Goal: Transaction & Acquisition: Purchase product/service

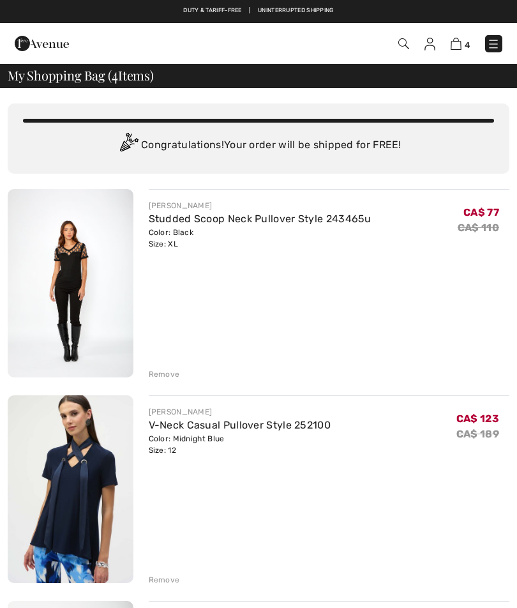
click at [455, 50] on img at bounding box center [456, 44] width 11 height 12
click at [171, 575] on div "Remove" at bounding box center [164, 579] width 31 height 11
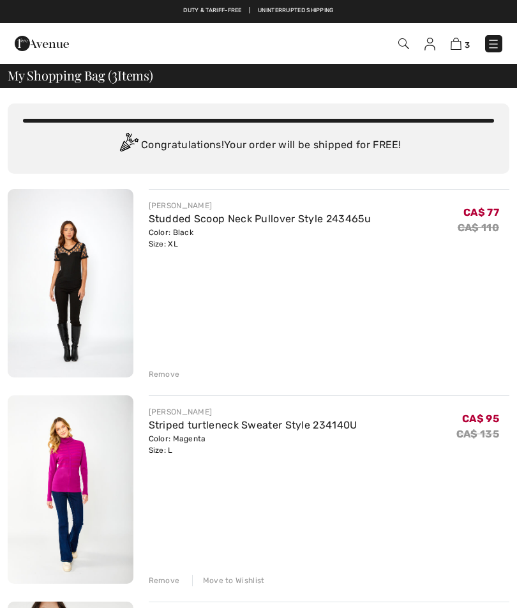
click at [76, 457] on img at bounding box center [71, 489] width 126 height 188
click at [68, 467] on img at bounding box center [71, 489] width 126 height 188
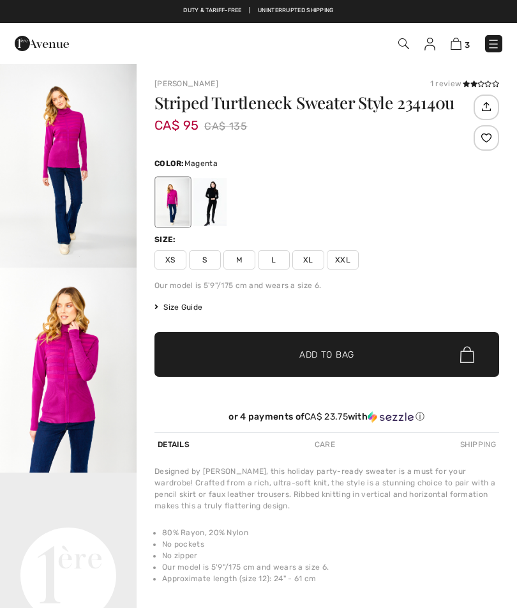
checkbox input "true"
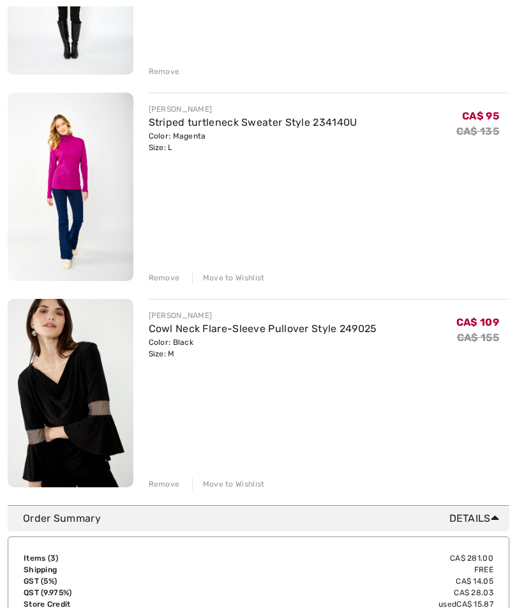
scroll to position [324, 0]
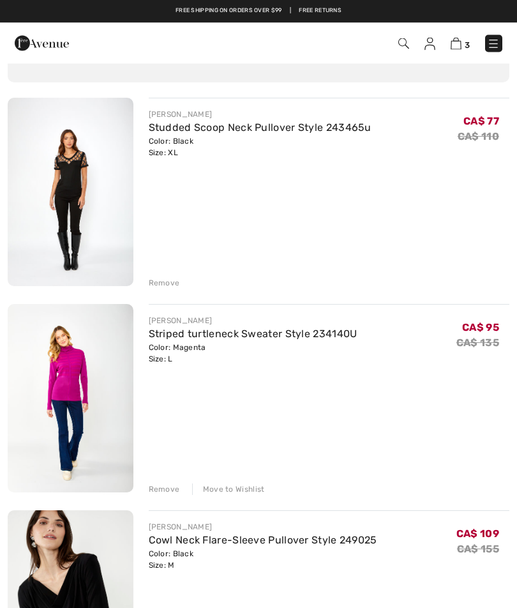
click at [169, 282] on div "Remove" at bounding box center [164, 283] width 31 height 11
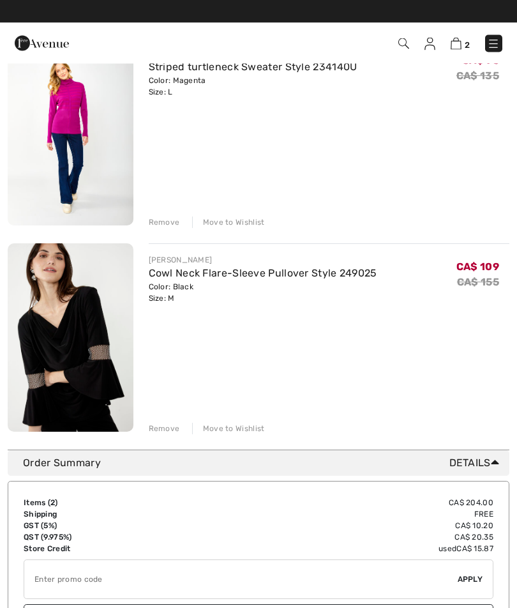
scroll to position [152, 0]
click at [511, 34] on div "2 Checkout" at bounding box center [364, 44] width 296 height 26
click at [493, 47] on img at bounding box center [493, 44] width 13 height 13
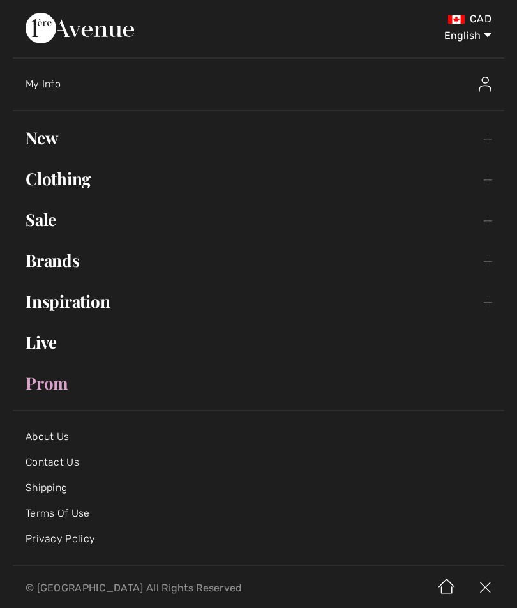
click at [473, 32] on select "English Français" at bounding box center [458, 33] width 66 height 38
select select "https://www.1ereavenue.com/fr/cart/"
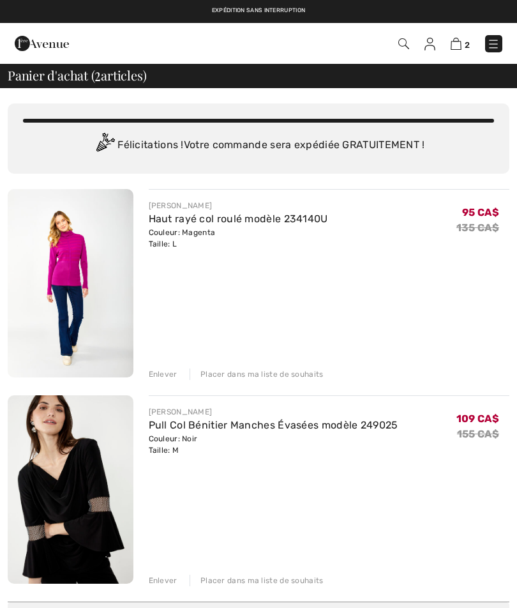
click at [86, 489] on img at bounding box center [71, 489] width 126 height 188
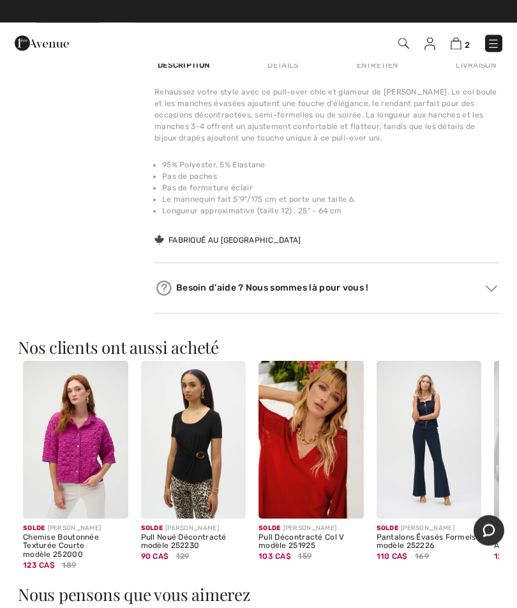
scroll to position [821, 0]
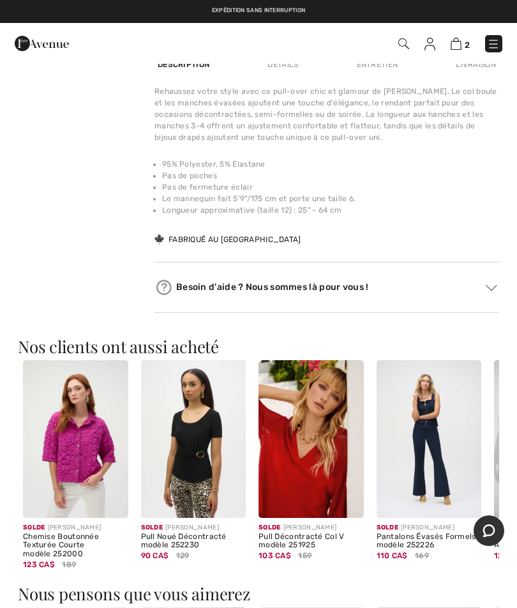
click at [305, 459] on img at bounding box center [311, 439] width 105 height 158
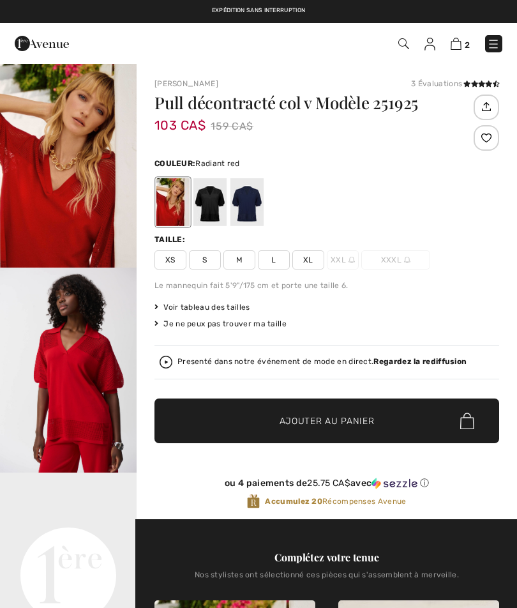
checkbox input "true"
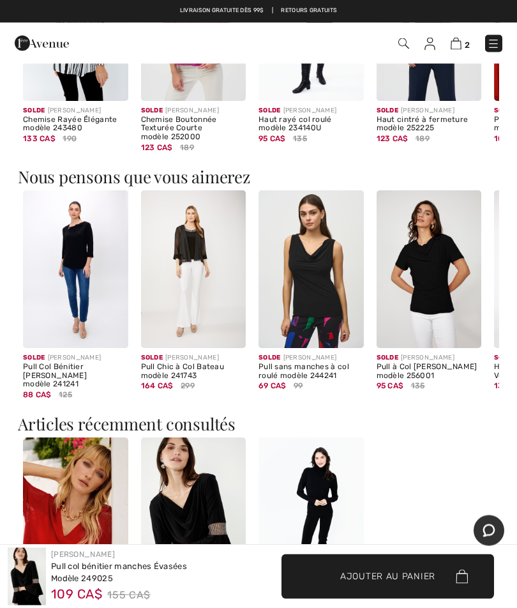
scroll to position [1238, 0]
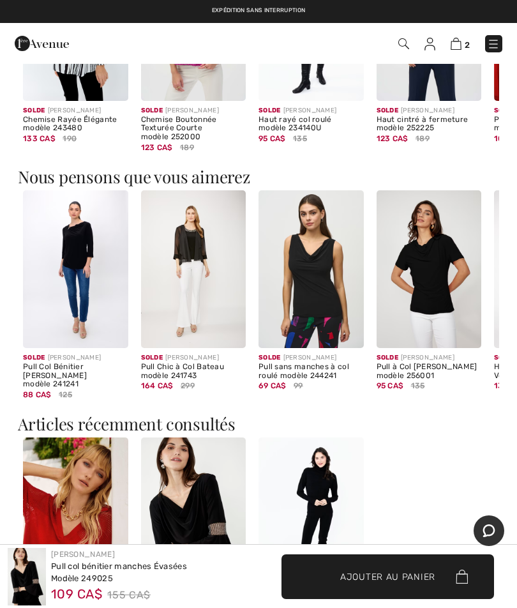
click at [85, 257] on img at bounding box center [75, 269] width 105 height 158
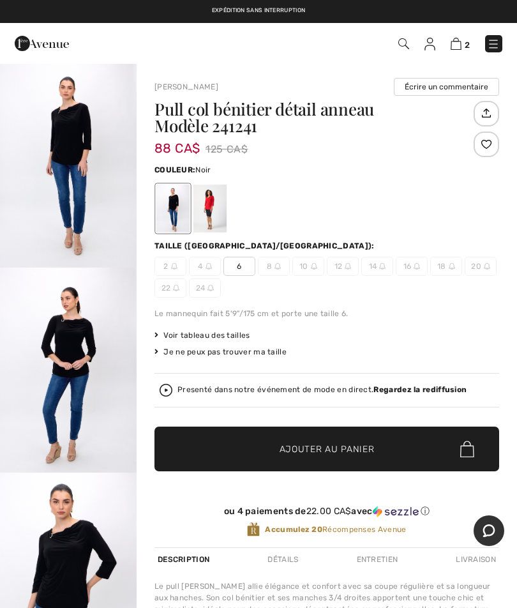
click at [213, 206] on div at bounding box center [209, 209] width 33 height 48
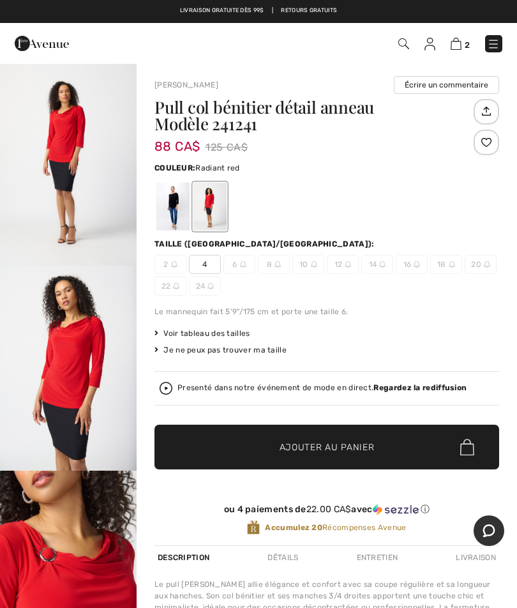
scroll to position [1, 0]
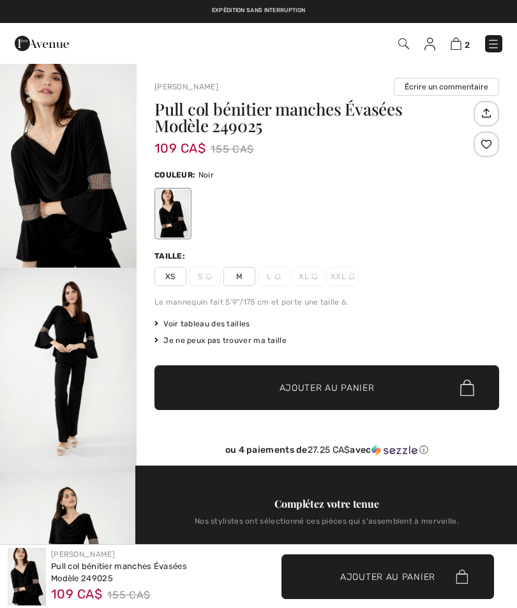
checkbox input "true"
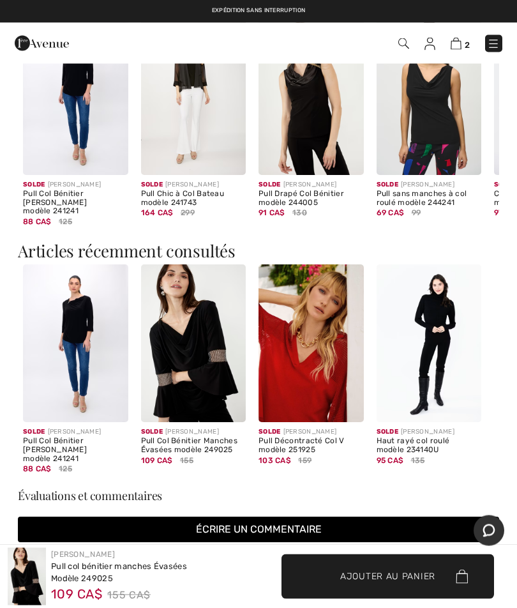
scroll to position [1411, 0]
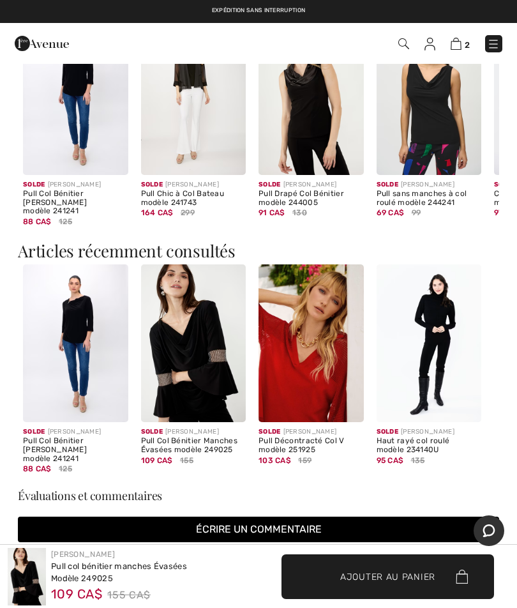
click at [122, 490] on h3 "Évaluations et commentaires" at bounding box center [258, 495] width 481 height 11
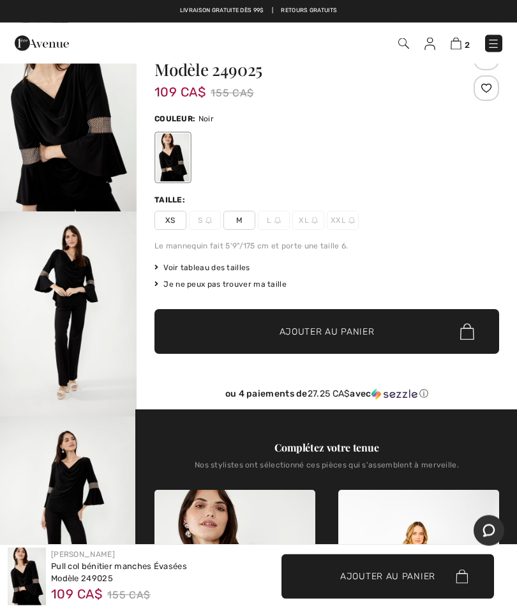
scroll to position [0, 0]
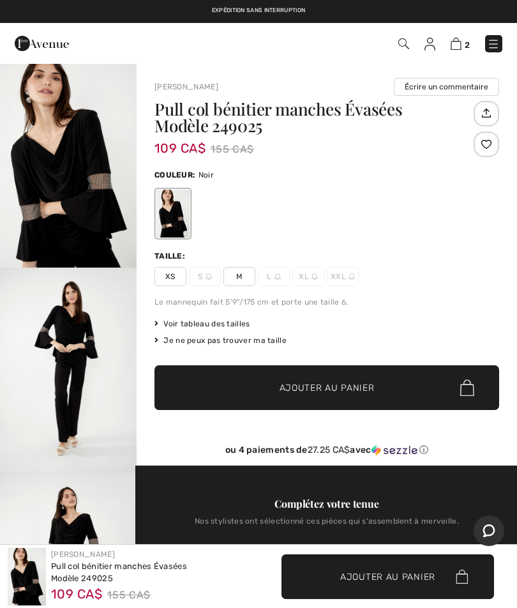
click at [459, 47] on img at bounding box center [456, 44] width 11 height 12
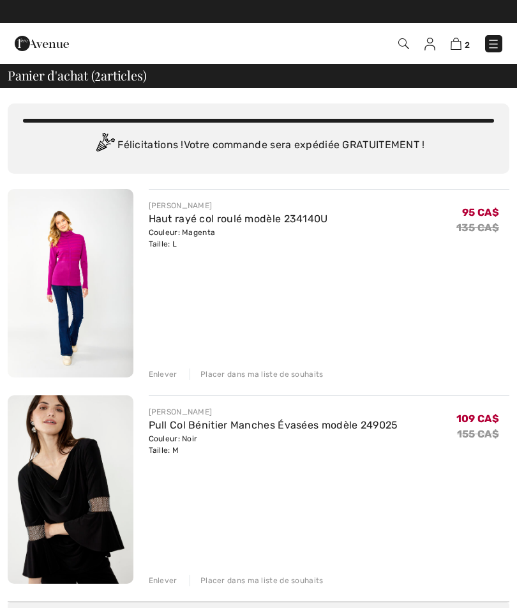
click at [91, 254] on img at bounding box center [71, 283] width 126 height 188
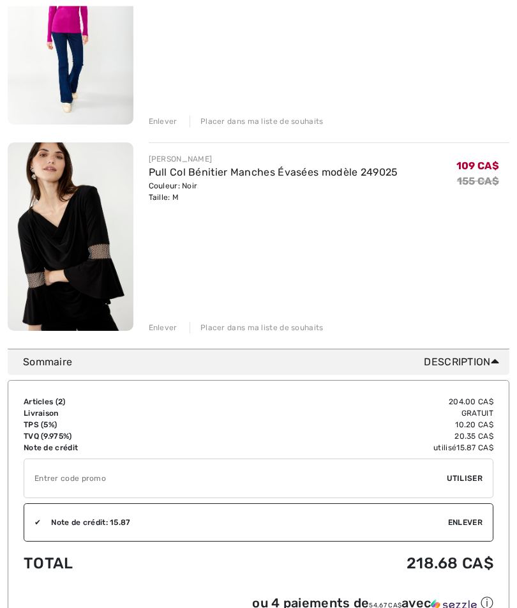
scroll to position [259, 0]
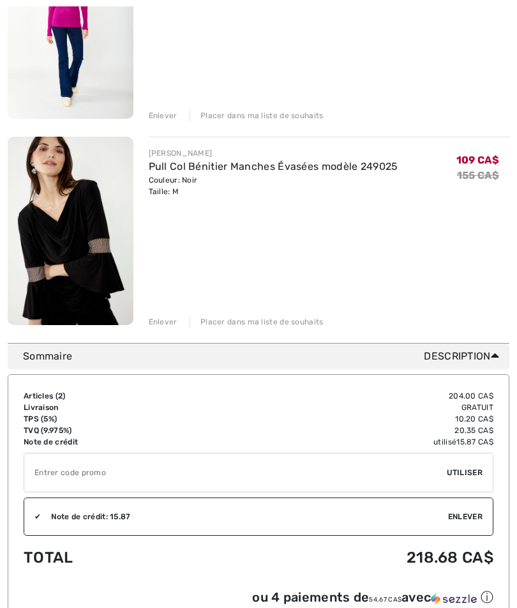
click at [105, 474] on input "TEXT" at bounding box center [235, 472] width 423 height 38
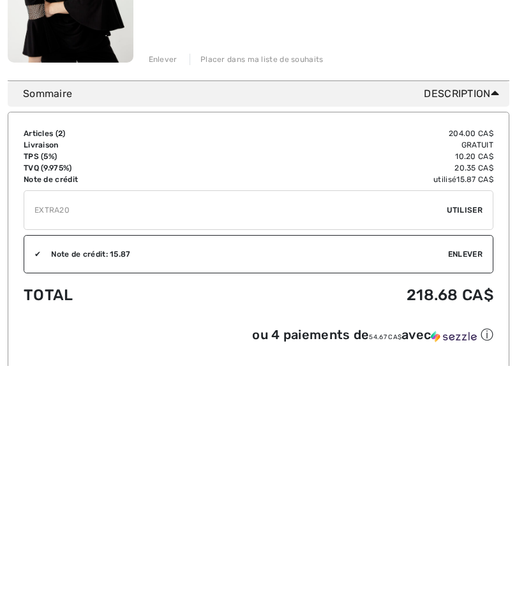
type input "EXTRA20"
click at [471, 446] on span "Utiliser" at bounding box center [465, 451] width 36 height 11
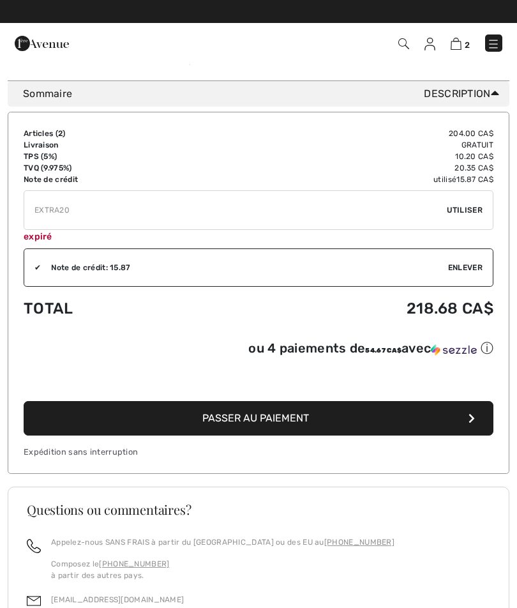
scroll to position [518, 0]
